Goal: Task Accomplishment & Management: Manage account settings

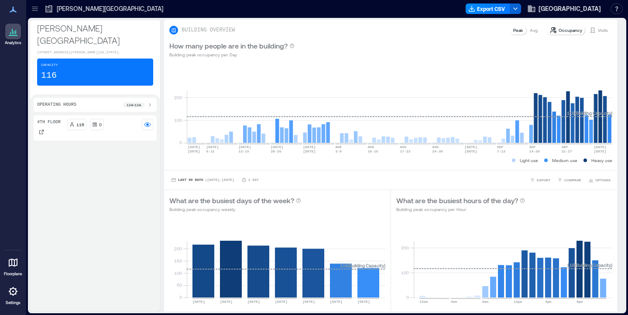
click at [13, 291] on icon at bounding box center [13, 291] width 2 height 2
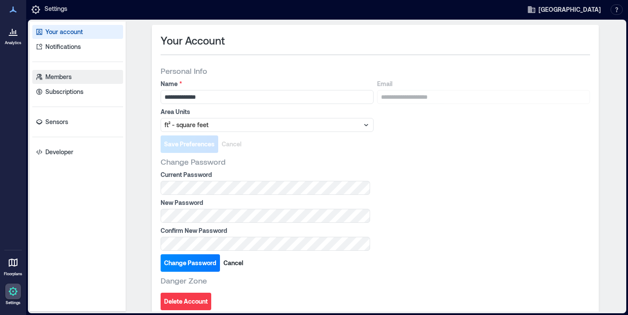
click at [61, 76] on p "Members" at bounding box center [58, 76] width 26 height 9
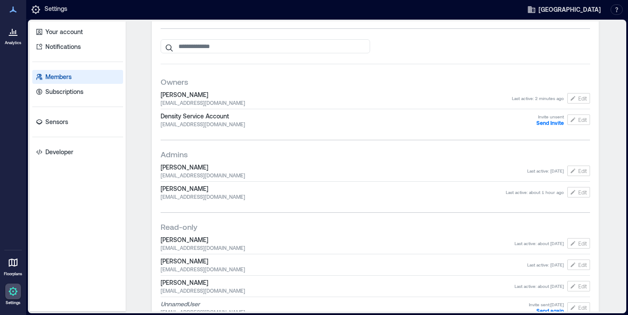
scroll to position [28, 0]
click at [571, 169] on span "Edit" at bounding box center [582, 168] width 9 height 7
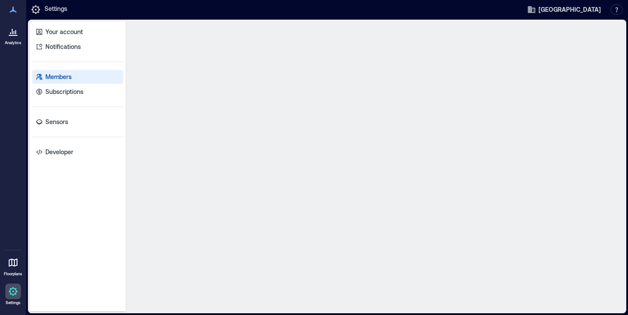
scroll to position [0, 0]
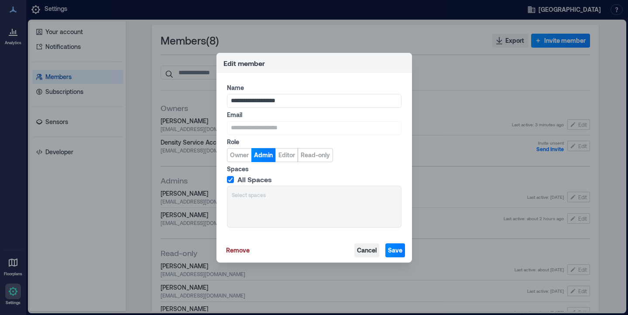
click at [367, 249] on span "Cancel" at bounding box center [367, 250] width 20 height 9
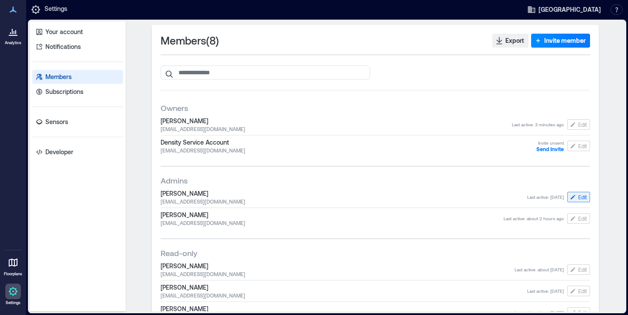
click at [571, 194] on span "Edit" at bounding box center [582, 196] width 9 height 7
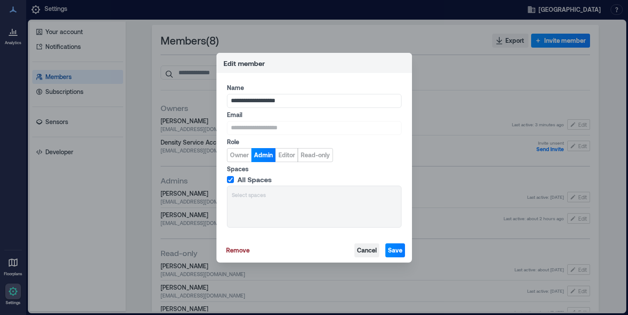
click at [369, 248] on span "Cancel" at bounding box center [367, 250] width 20 height 9
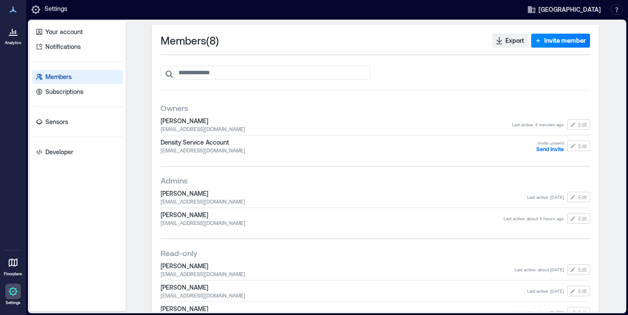
click at [12, 34] on icon at bounding box center [12, 31] width 1 height 5
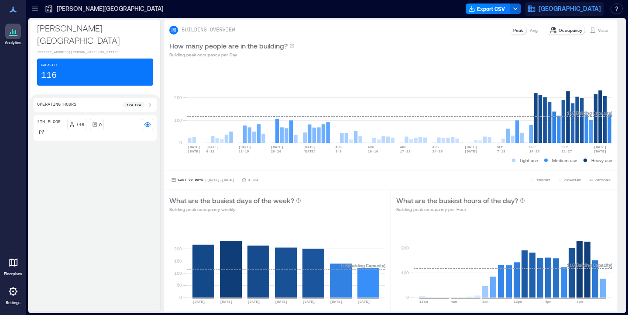
click at [571, 6] on span "[GEOGRAPHIC_DATA]" at bounding box center [570, 8] width 62 height 9
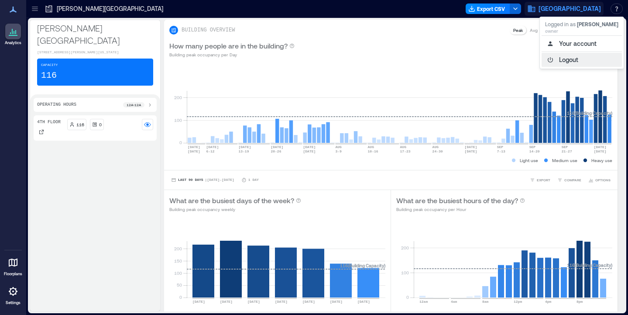
click at [569, 60] on button "Logout" at bounding box center [582, 60] width 80 height 14
